Goal: Check status: Check status

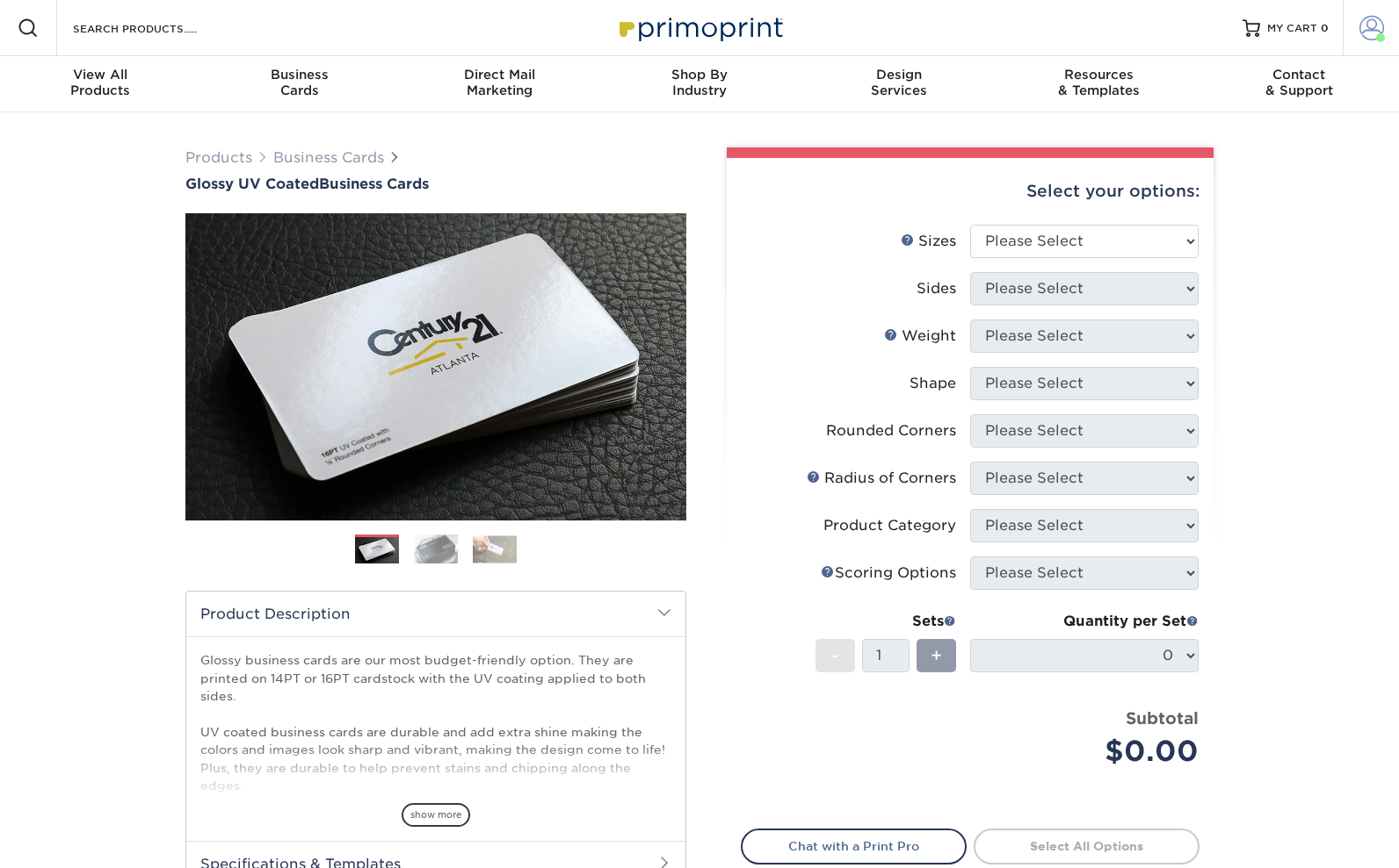
click at [1367, 29] on span at bounding box center [1371, 27] width 25 height 25
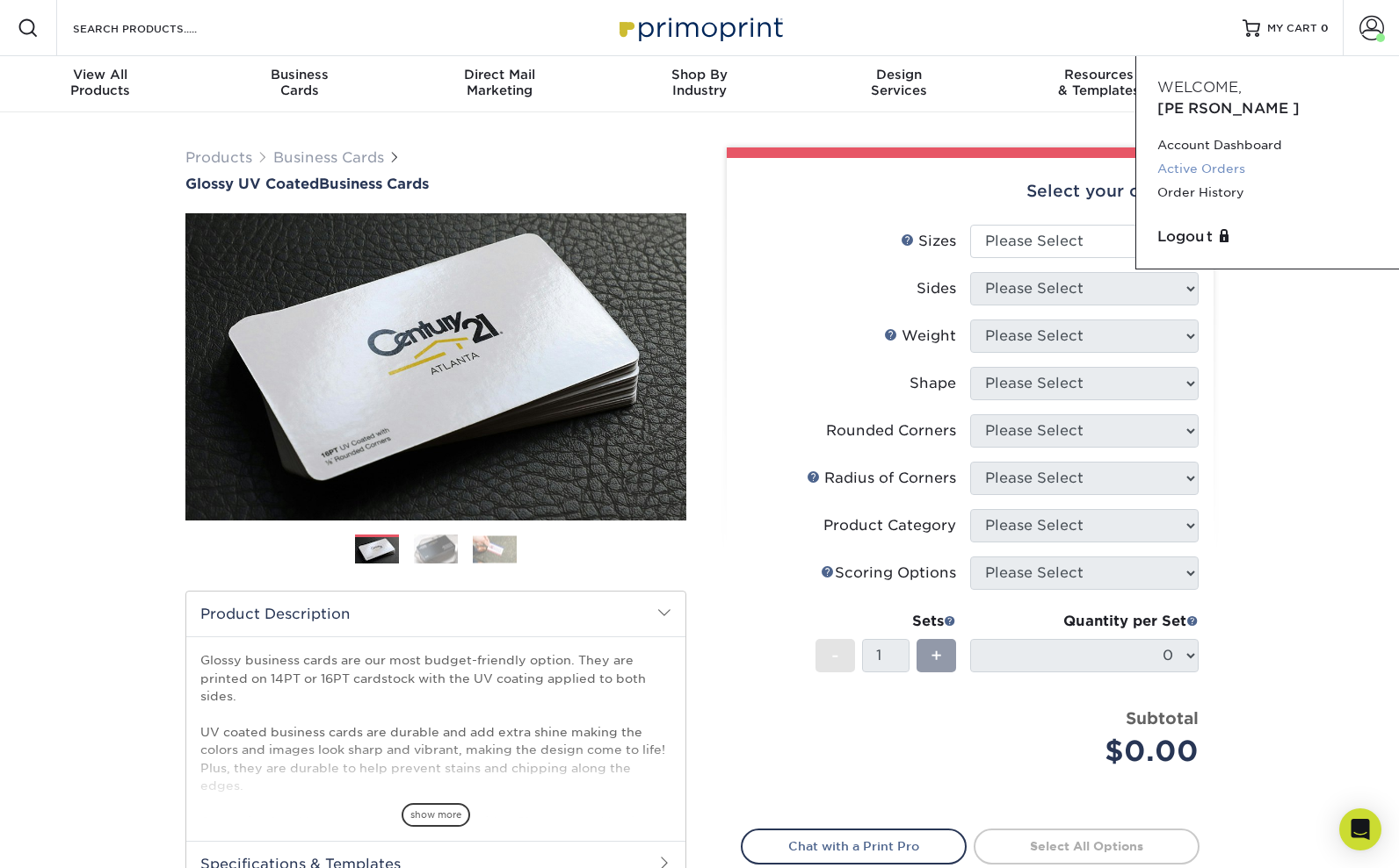
click at [1214, 157] on link "Active Orders" at bounding box center [1267, 169] width 220 height 24
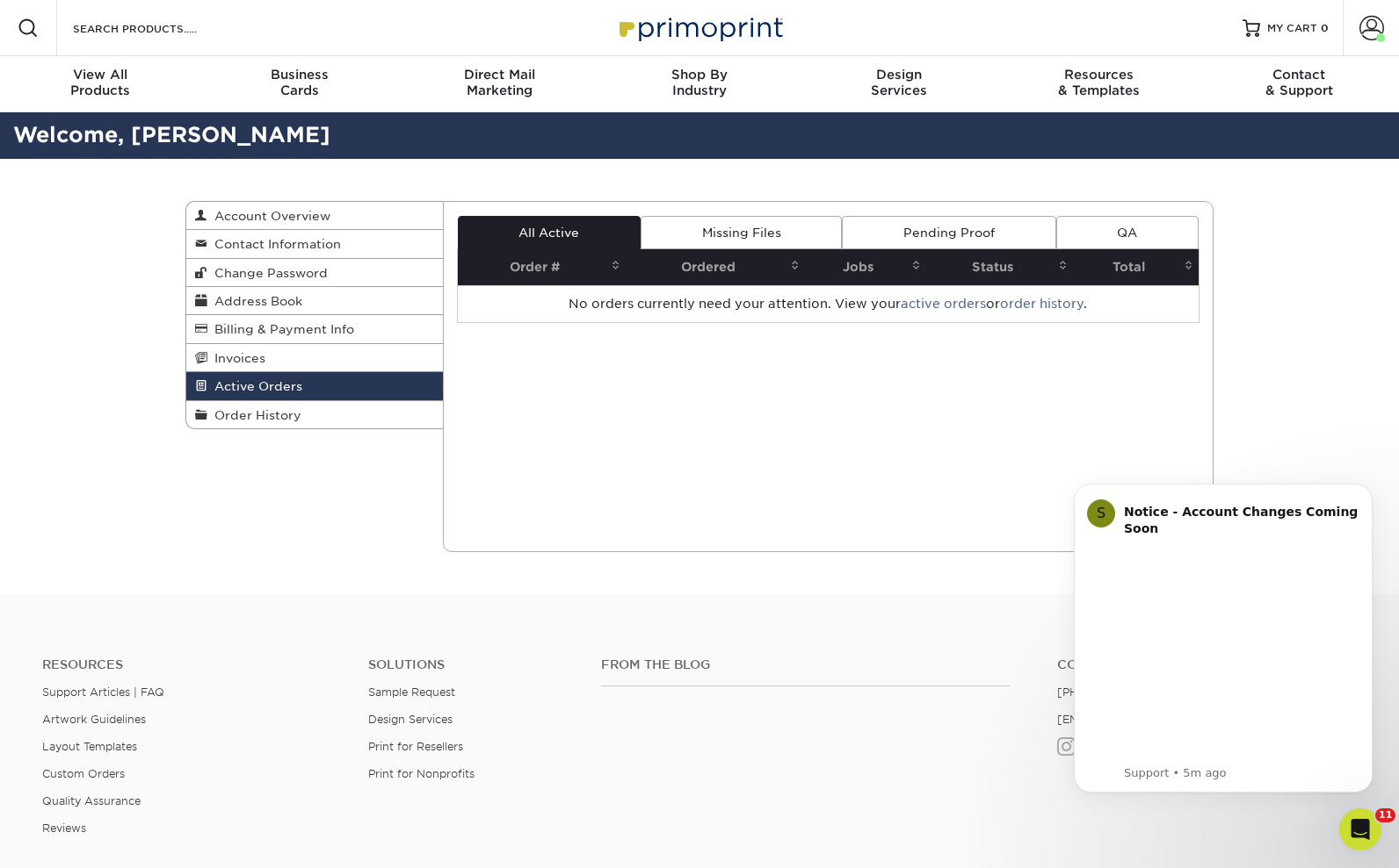
click at [960, 231] on link "Pending Proof" at bounding box center [948, 233] width 213 height 33
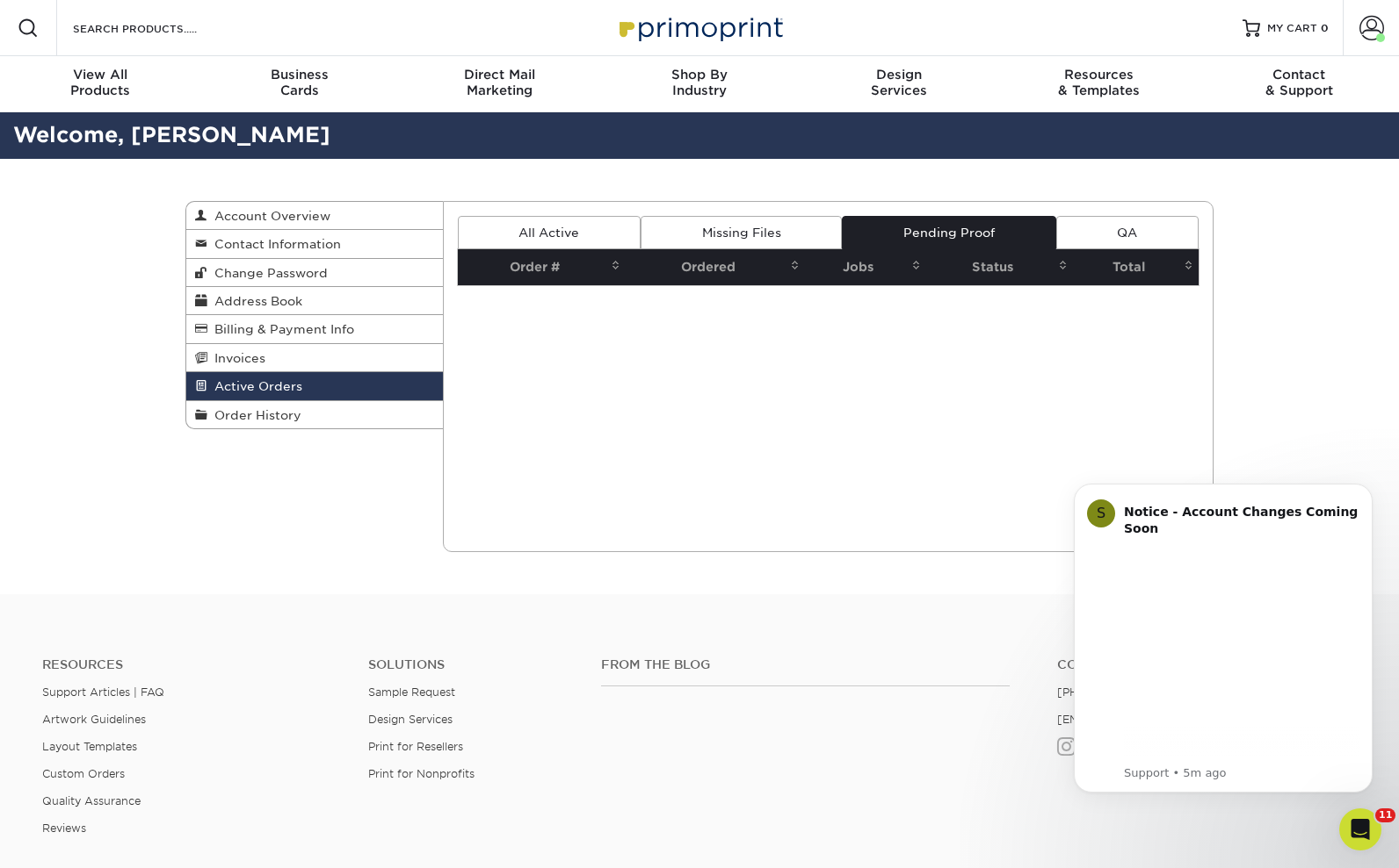
click at [732, 231] on link "Missing Files" at bounding box center [741, 233] width 201 height 33
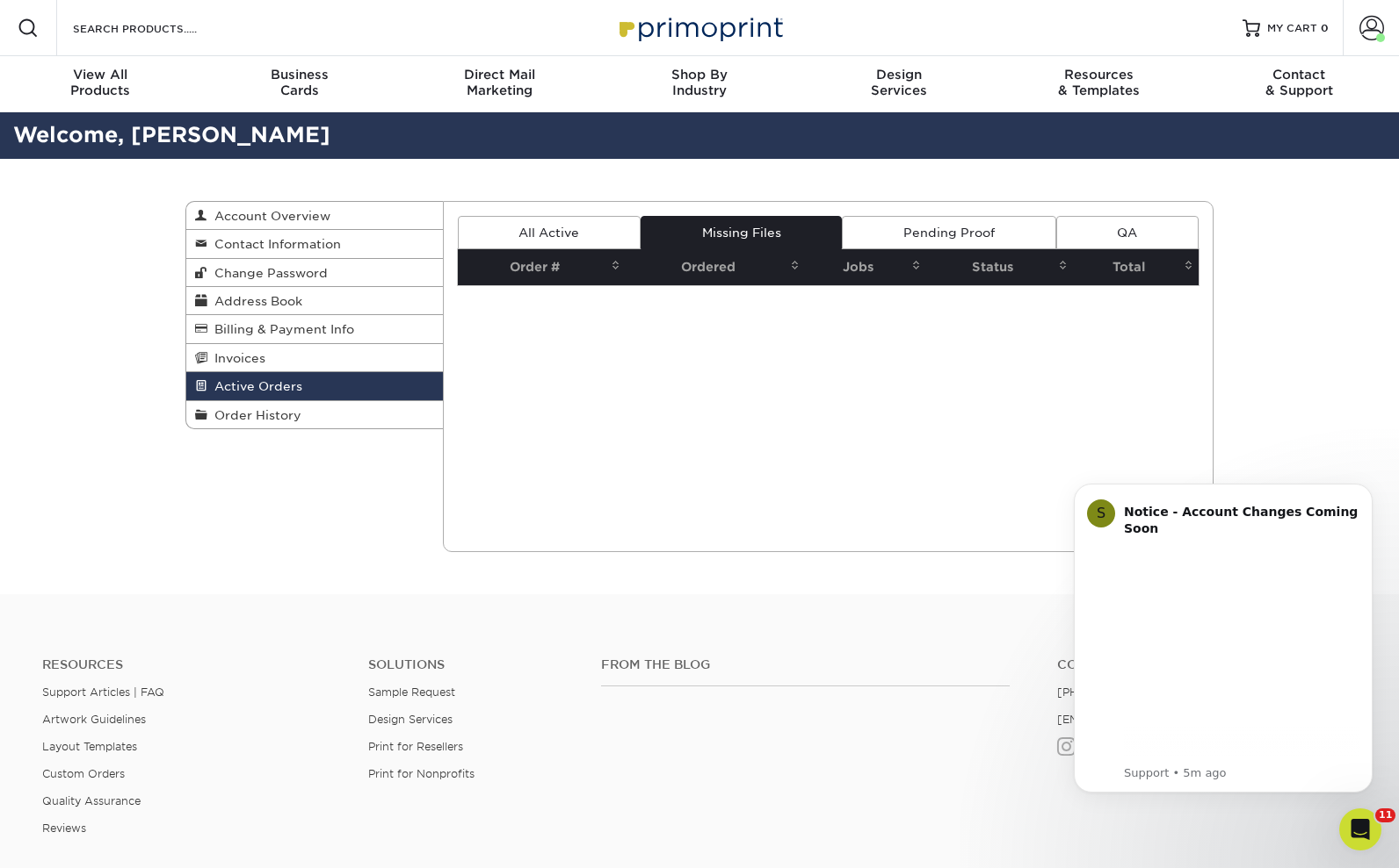
click at [553, 231] on link "All Active" at bounding box center [549, 233] width 183 height 33
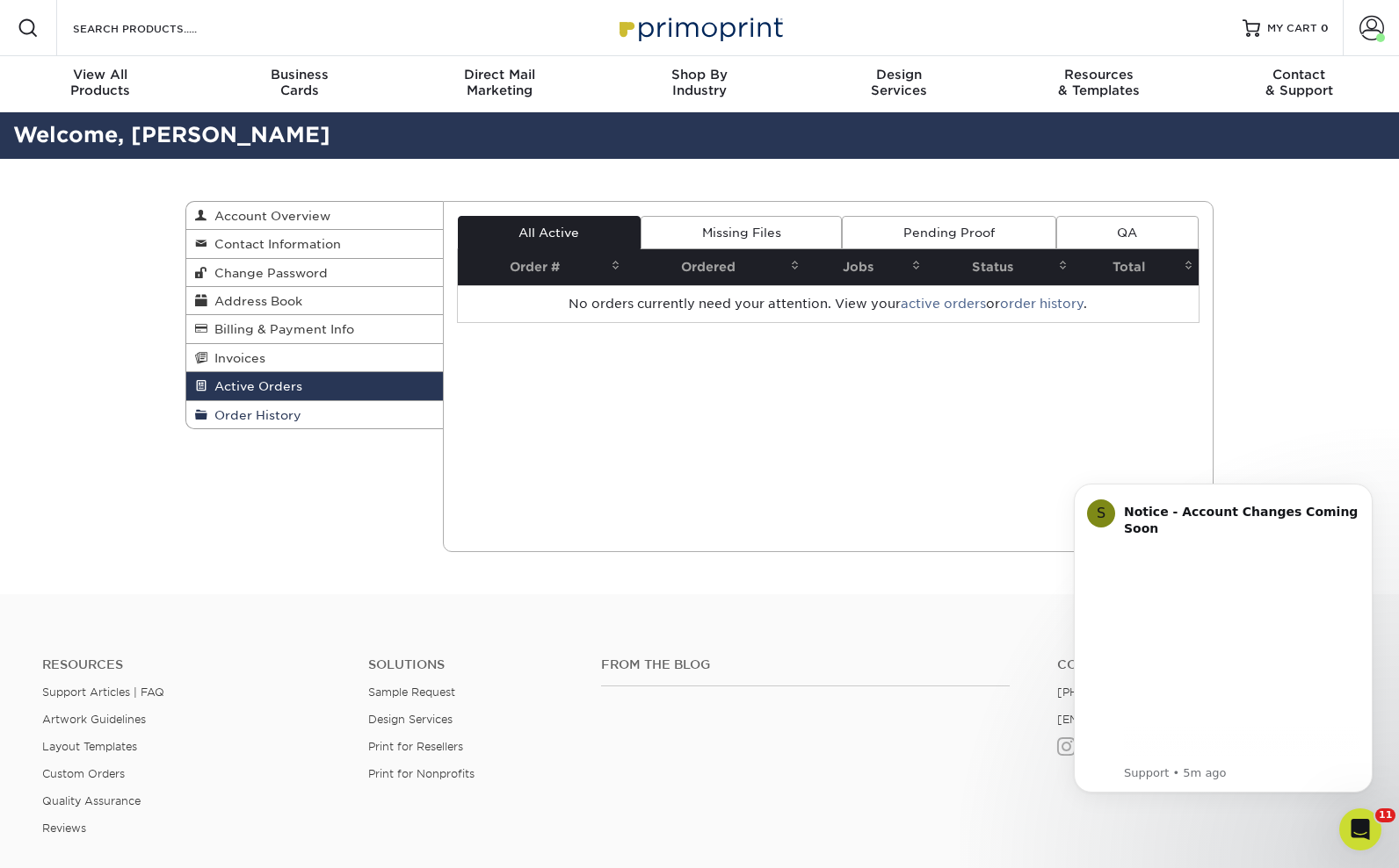
click at [282, 419] on span "Order History" at bounding box center [254, 415] width 94 height 14
